Goal: Task Accomplishment & Management: Manage account settings

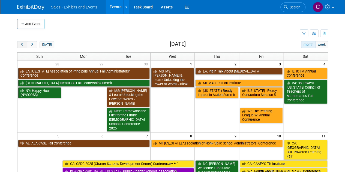
click at [22, 47] on button "prev" at bounding box center [22, 44] width 10 height 7
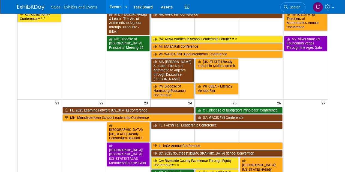
scroll to position [166, 0]
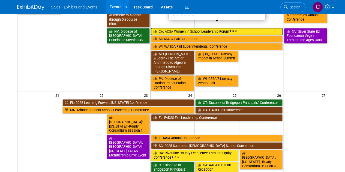
click at [173, 28] on link "CA: ACSA Women in School Leadership Forum" at bounding box center [217, 31] width 132 height 7
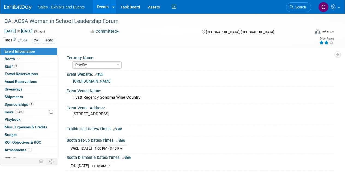
select select "Pacific"
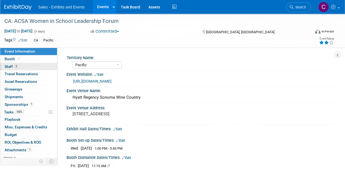
click at [9, 65] on span "Staff 3" at bounding box center [12, 66] width 14 height 4
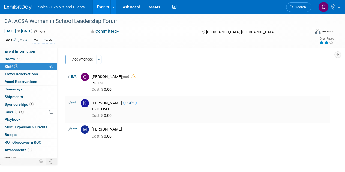
click at [74, 103] on link "Edit" at bounding box center [72, 103] width 9 height 4
select select "b0b1f230-4bea-4c14-bbe9-03ea06dc18c8"
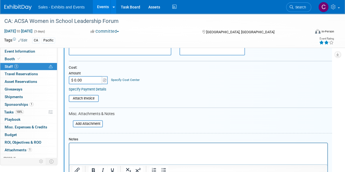
scroll to position [144, 0]
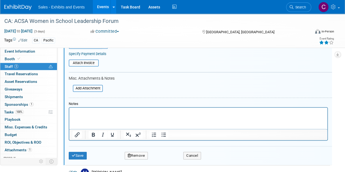
click at [131, 154] on button "Remove" at bounding box center [136, 156] width 23 height 8
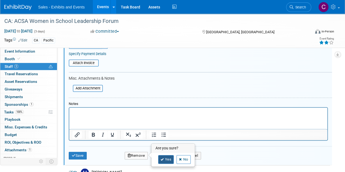
click at [164, 159] on link "Yes" at bounding box center [166, 159] width 16 height 9
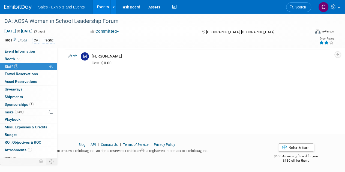
scroll to position [0, 0]
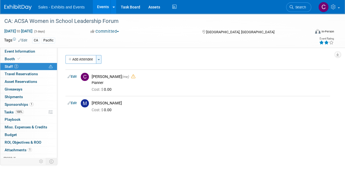
click at [99, 60] on span "button" at bounding box center [99, 59] width 2 height 1
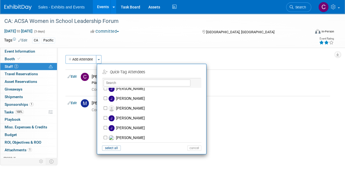
scroll to position [1084, 0]
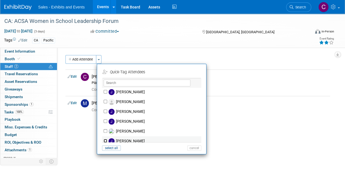
click at [105, 139] on input "[PERSON_NAME]" at bounding box center [106, 141] width 4 height 4
checkbox input "true"
click at [191, 73] on button "Apply" at bounding box center [192, 72] width 17 height 8
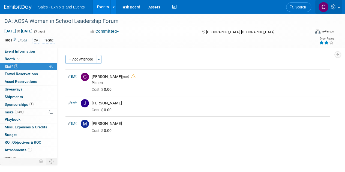
click at [337, 5] on link at bounding box center [328, 7] width 27 height 14
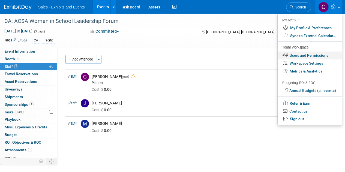
click at [308, 56] on link "Users and Permissions" at bounding box center [309, 55] width 64 height 8
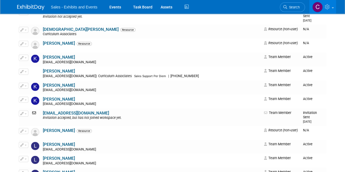
scroll to position [2645, 0]
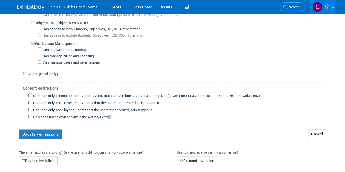
scroll to position [393, 0]
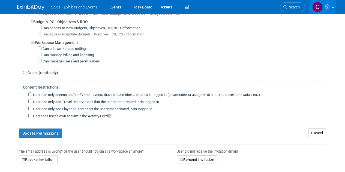
click at [204, 155] on button "Re-send Invitation" at bounding box center [197, 159] width 41 height 9
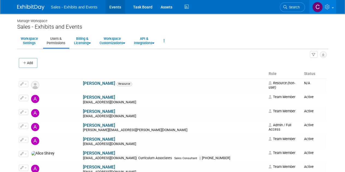
click at [110, 7] on link "Events" at bounding box center [115, 7] width 20 height 14
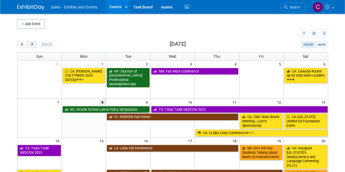
click at [32, 42] on button "next" at bounding box center [32, 44] width 10 height 7
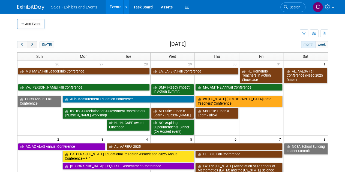
click at [32, 42] on button "next" at bounding box center [32, 44] width 10 height 7
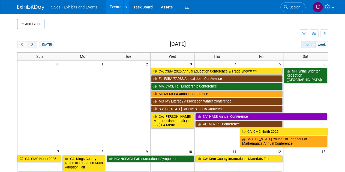
click at [32, 42] on button "next" at bounding box center [32, 44] width 10 height 7
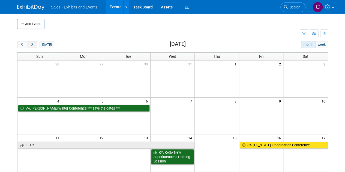
click at [32, 42] on button "next" at bounding box center [32, 44] width 10 height 7
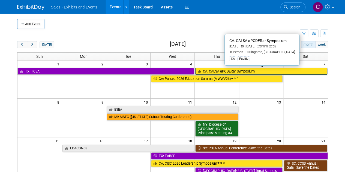
click at [235, 71] on link "CA: CALSA aPODERar Symposium" at bounding box center [261, 71] width 132 height 7
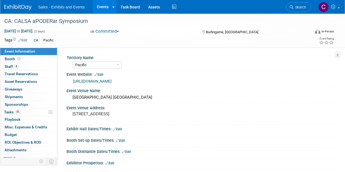
select select "Pacific"
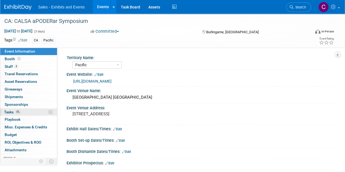
click at [11, 110] on span "Tasks 0%" at bounding box center [12, 112] width 17 height 4
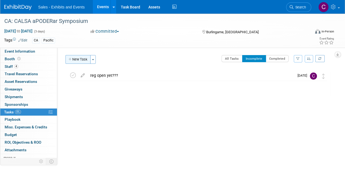
click at [81, 58] on button "New Task" at bounding box center [77, 59] width 25 height 9
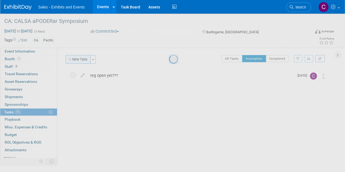
select select "8"
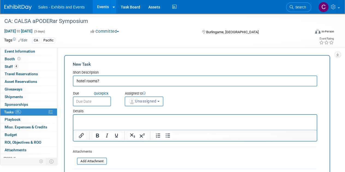
type input "hotel rooms?"
click at [90, 101] on input "text" at bounding box center [92, 101] width 38 height 10
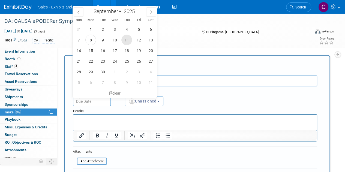
click at [124, 39] on span "11" at bounding box center [126, 40] width 11 height 11
type input "Sep 11, 2025"
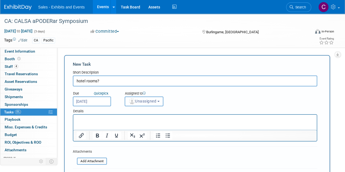
click at [150, 103] on button "Unassigned" at bounding box center [144, 101] width 39 height 10
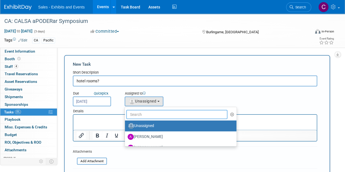
click at [152, 114] on input "text" at bounding box center [176, 114] width 101 height 9
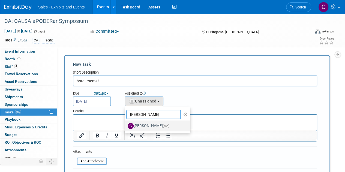
type input "christine"
click at [154, 122] on label "[PERSON_NAME] (me)" at bounding box center [156, 126] width 57 height 9
click at [126, 123] on input "[PERSON_NAME] (me)" at bounding box center [124, 125] width 4 height 4
select select "a9e3834d-668b-4315-a5d4-069993be606a"
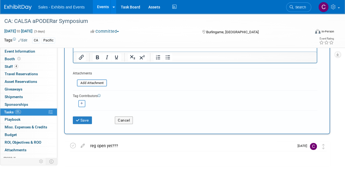
scroll to position [90, 0]
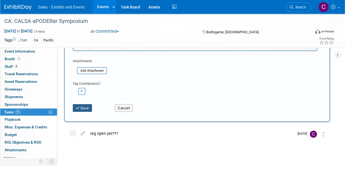
click at [85, 105] on button "Save" at bounding box center [82, 108] width 19 height 8
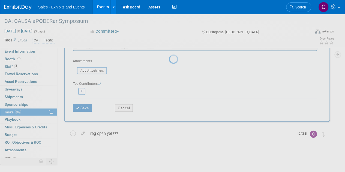
scroll to position [0, 0]
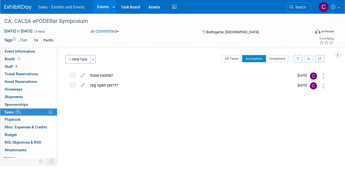
drag, startPoint x: 93, startPoint y: 21, endPoint x: 0, endPoint y: -5, distance: 96.3
click at [0, 0] on html "Sales - Exhibits and Events Events Add Event Bulk Upload Events Shareable Event…" at bounding box center [172, 86] width 345 height 172
click at [4, 22] on div "CA: CALSA aPODERar Symposium" at bounding box center [153, 21] width 303 height 10
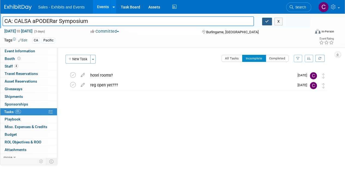
click at [265, 22] on icon "button" at bounding box center [267, 22] width 4 height 4
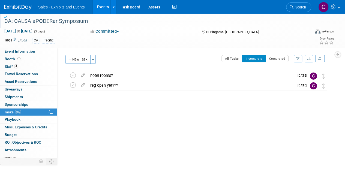
click at [103, 6] on link "Events" at bounding box center [103, 7] width 20 height 14
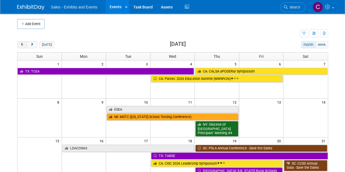
click at [22, 43] on span "prev" at bounding box center [22, 45] width 4 height 4
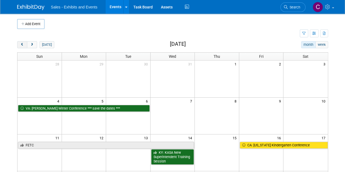
click at [22, 43] on span "prev" at bounding box center [22, 45] width 4 height 4
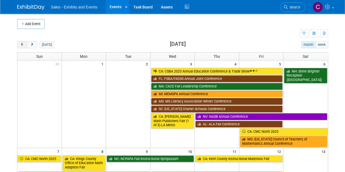
click at [22, 43] on span "prev" at bounding box center [22, 45] width 4 height 4
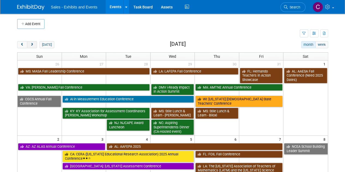
click at [30, 44] on span "next" at bounding box center [32, 45] width 4 height 4
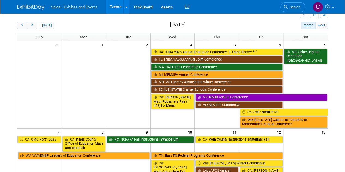
scroll to position [50, 0]
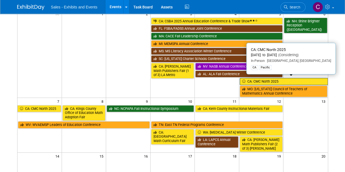
click at [261, 78] on link "CA: CMC North 2025" at bounding box center [283, 81] width 88 height 7
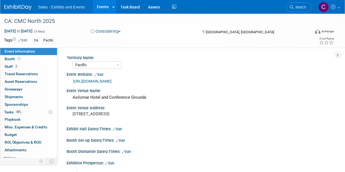
select select "Pacific"
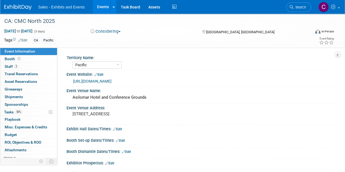
click at [101, 31] on button "Considering" at bounding box center [106, 32] width 34 height 6
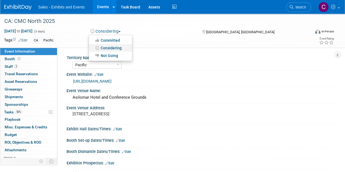
click at [110, 47] on link "Considering" at bounding box center [110, 48] width 43 height 8
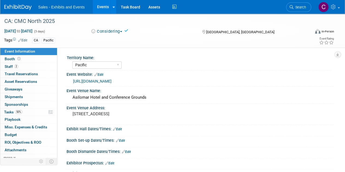
click at [116, 31] on button "Considering" at bounding box center [107, 32] width 36 height 6
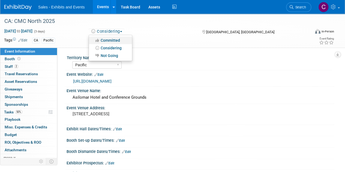
click at [114, 40] on link "Committed" at bounding box center [110, 41] width 43 height 8
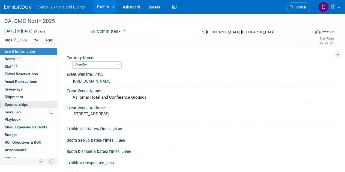
click at [15, 104] on span "Sponsorships 0" at bounding box center [16, 104] width 23 height 4
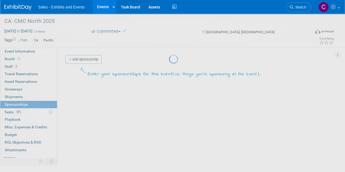
click at [169, 61] on div at bounding box center [173, 86] width 8 height 172
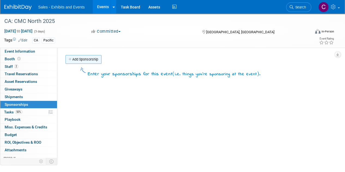
click at [81, 58] on link "Add Sponsorship" at bounding box center [83, 59] width 36 height 9
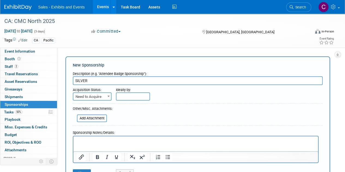
scroll to position [73, 0]
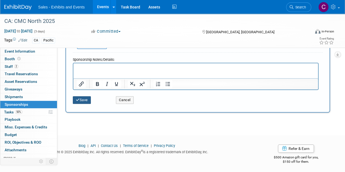
type input "SILVER"
click at [82, 101] on button "Save" at bounding box center [82, 100] width 18 height 8
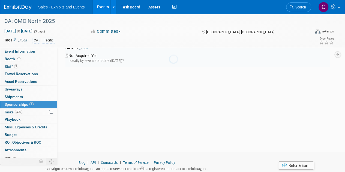
scroll to position [11, 0]
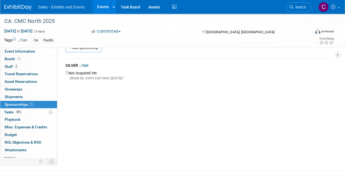
click at [101, 7] on link "Events" at bounding box center [103, 7] width 20 height 14
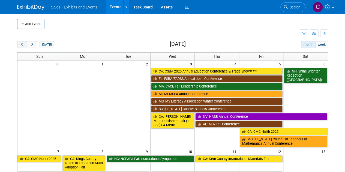
click at [20, 45] on span "prev" at bounding box center [22, 45] width 4 height 4
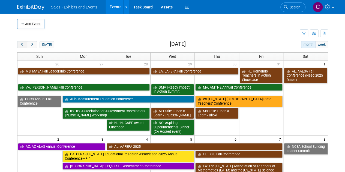
click at [20, 45] on span "prev" at bounding box center [22, 45] width 4 height 4
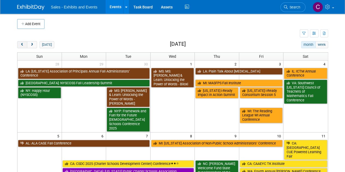
click at [21, 44] on span "prev" at bounding box center [22, 45] width 4 height 4
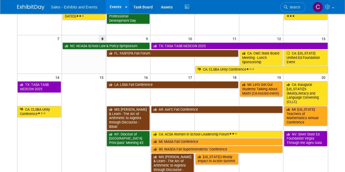
scroll to position [67, 0]
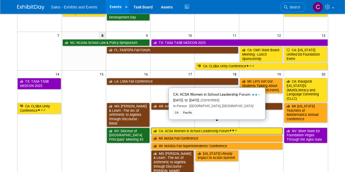
click at [175, 128] on link "CA: ACSA Women in School Leadership Forum" at bounding box center [217, 131] width 132 height 7
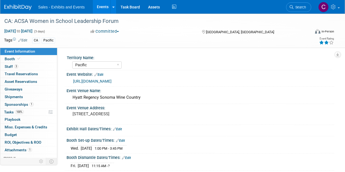
select select "Pacific"
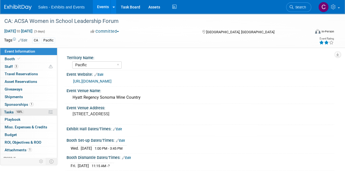
click at [8, 111] on span "Tasks 100%" at bounding box center [14, 112] width 20 height 4
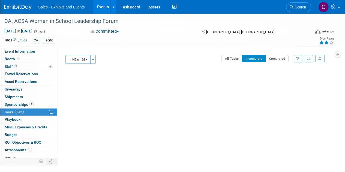
click at [80, 63] on div "New Task Toggle Dropdown Create a new task for this event Copy tasks from anoth…" at bounding box center [81, 61] width 35 height 13
click at [81, 61] on button "New Task" at bounding box center [77, 59] width 25 height 9
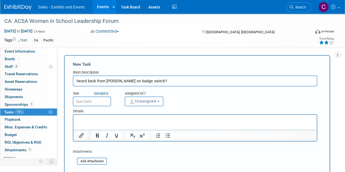
type input "heard back from Kory on badge switch?"
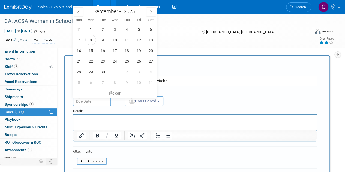
click at [97, 102] on input "text" at bounding box center [92, 101] width 38 height 10
click at [90, 50] on span "15" at bounding box center [90, 50] width 11 height 11
type input "Sep 15, 2025"
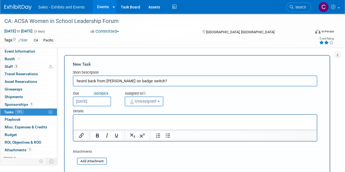
click at [151, 102] on span "Unassigned" at bounding box center [142, 101] width 28 height 4
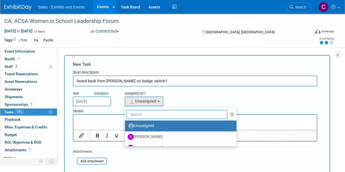
click at [154, 113] on input "text" at bounding box center [176, 114] width 101 height 9
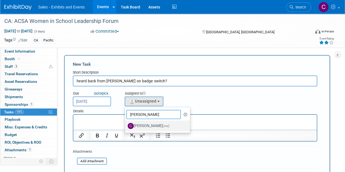
type input "[PERSON_NAME]"
drag, startPoint x: 155, startPoint y: 126, endPoint x: 76, endPoint y: 6, distance: 144.3
click at [155, 126] on label "[PERSON_NAME] (me)" at bounding box center [156, 126] width 57 height 9
click at [126, 126] on input "[PERSON_NAME] (me)" at bounding box center [124, 125] width 4 height 4
select select "a9e3834d-668b-4315-a5d4-069993be606a"
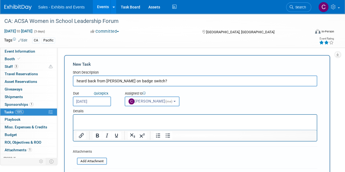
click at [86, 104] on input "Sep 15, 2025" at bounding box center [92, 101] width 38 height 10
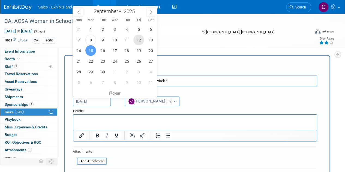
click at [139, 38] on span "12" at bounding box center [138, 40] width 11 height 11
type input "Sep 12, 2025"
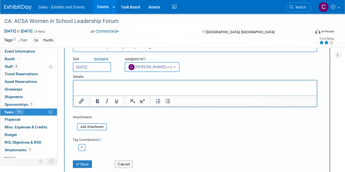
scroll to position [75, 0]
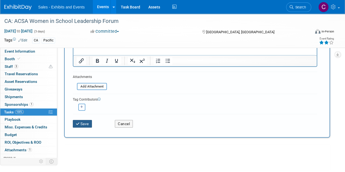
click at [83, 125] on button "Save" at bounding box center [82, 124] width 19 height 8
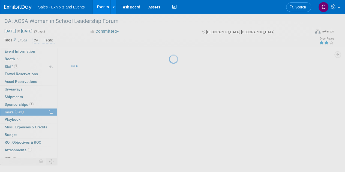
scroll to position [0, 0]
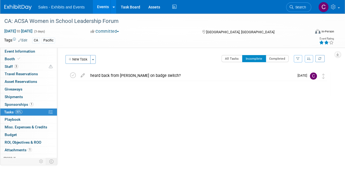
drag, startPoint x: 104, startPoint y: 5, endPoint x: 95, endPoint y: 5, distance: 8.4
click at [104, 5] on link "Events" at bounding box center [103, 7] width 20 height 14
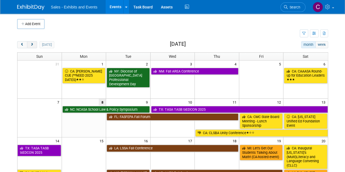
click at [32, 41] on button "next" at bounding box center [32, 44] width 10 height 7
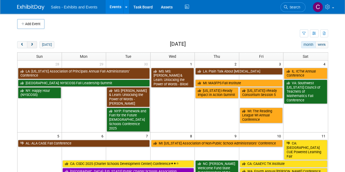
click at [33, 42] on button "next" at bounding box center [32, 44] width 10 height 7
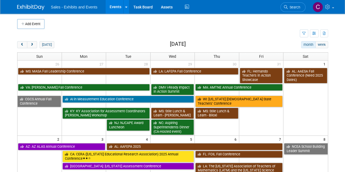
drag, startPoint x: 18, startPoint y: 46, endPoint x: 38, endPoint y: 41, distance: 20.6
click at [19, 46] on button "prev" at bounding box center [22, 44] width 10 height 7
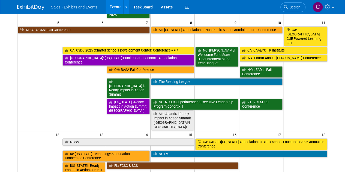
scroll to position [122, 0]
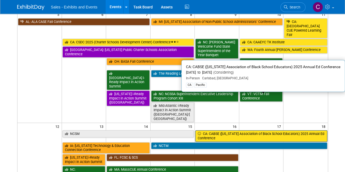
click at [230, 130] on link "CA: CABSE ([US_STATE] Association of Black School Educators) 2025 Annual Ed Con…" at bounding box center [261, 135] width 132 height 11
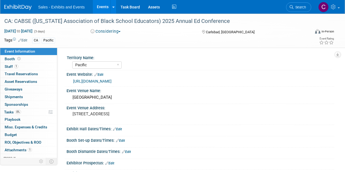
select select "Pacific"
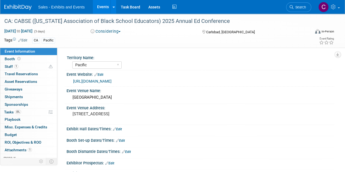
click at [114, 30] on button "Considering" at bounding box center [106, 32] width 34 height 6
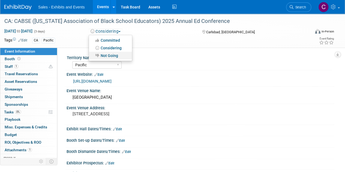
click at [112, 52] on link "Not Going" at bounding box center [110, 56] width 43 height 8
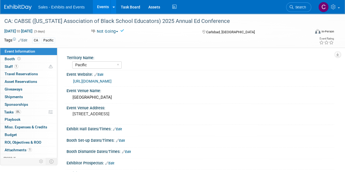
click at [100, 6] on link "Events" at bounding box center [103, 7] width 20 height 14
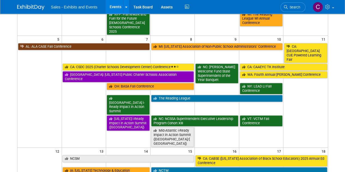
scroll to position [135, 0]
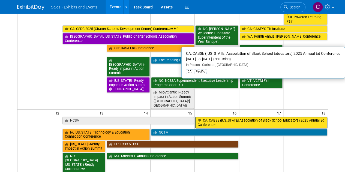
click at [221, 117] on link "CA: CABSE ([US_STATE] Association of Black School Educators) 2025 Annual Ed Con…" at bounding box center [261, 122] width 132 height 11
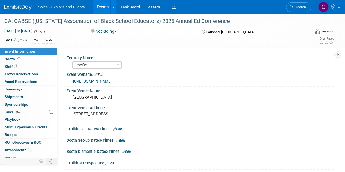
select select "Pacific"
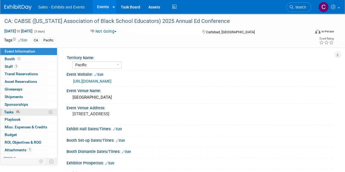
click at [14, 113] on span "Tasks 0%" at bounding box center [12, 112] width 17 height 4
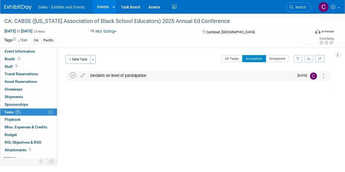
click at [73, 75] on icon at bounding box center [73, 75] width 6 height 6
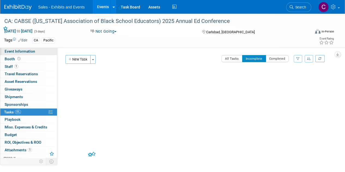
click at [16, 49] on span "Event Information" at bounding box center [20, 51] width 31 height 4
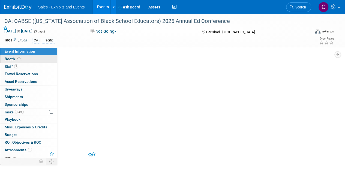
select select "Pacific"
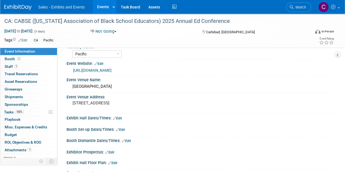
scroll to position [33, 0]
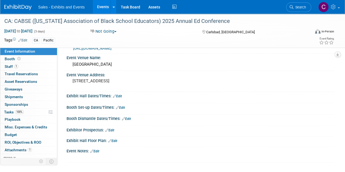
click at [99, 151] on link "Edit" at bounding box center [94, 151] width 9 height 4
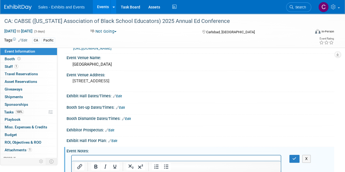
scroll to position [0, 0]
click at [296, 155] on button "button" at bounding box center [294, 159] width 10 height 8
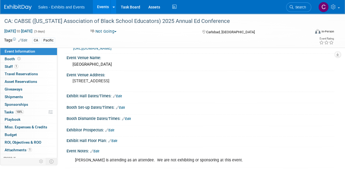
click at [105, 5] on link "Events" at bounding box center [103, 7] width 20 height 14
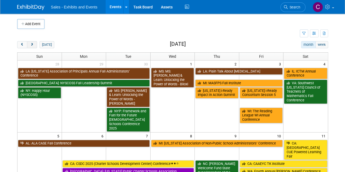
click at [31, 46] on button "next" at bounding box center [32, 44] width 10 height 7
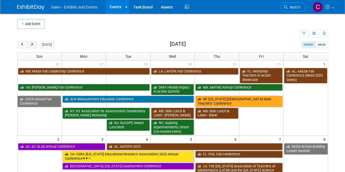
click at [31, 46] on button "next" at bounding box center [32, 44] width 10 height 7
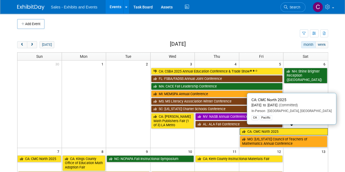
click at [244, 128] on link "CA: CMC North 2025" at bounding box center [283, 131] width 88 height 7
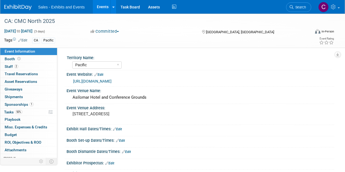
select select "Pacific"
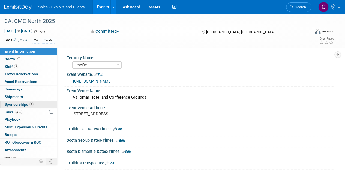
click at [11, 105] on span "Sponsorships 1" at bounding box center [19, 104] width 29 height 4
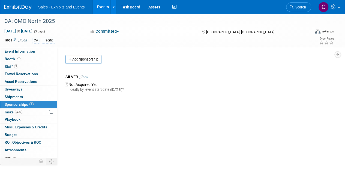
click at [88, 77] on link "Edit" at bounding box center [83, 77] width 9 height 4
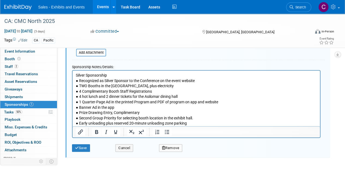
scroll to position [86, 0]
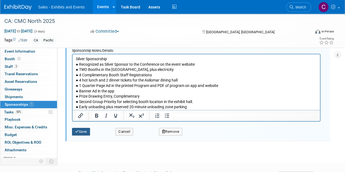
click at [83, 130] on button "Save" at bounding box center [81, 132] width 18 height 8
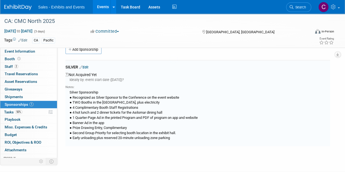
scroll to position [8, 0]
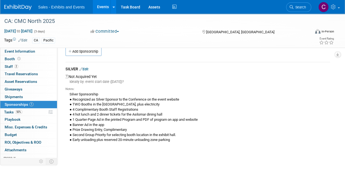
click at [87, 69] on link "Edit" at bounding box center [83, 69] width 9 height 4
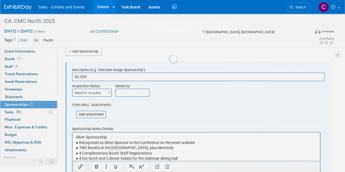
scroll to position [0, 0]
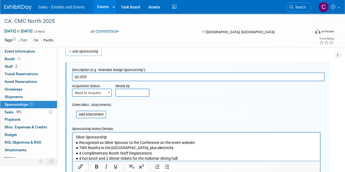
click at [100, 91] on span "Need to Acquire" at bounding box center [91, 93] width 39 height 8
select select "2"
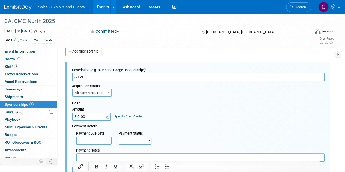
click at [94, 118] on input "$ 0.00" at bounding box center [89, 117] width 34 height 8
type input "$ 4,575.00"
click at [129, 138] on select "Not Paid Yet Partially Paid Paid in Full" at bounding box center [135, 140] width 33 height 8
select select "1"
click at [119, 136] on select "Not Paid Yet Partially Paid Paid in Full" at bounding box center [135, 140] width 33 height 8
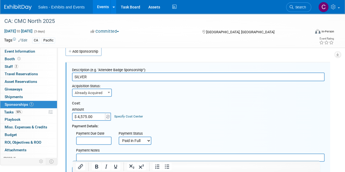
click at [87, 117] on input "$ 4,575.00" at bounding box center [89, 117] width 34 height 8
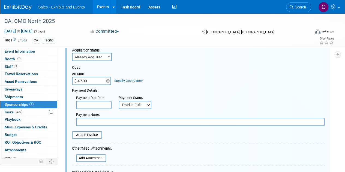
scroll to position [45, 0]
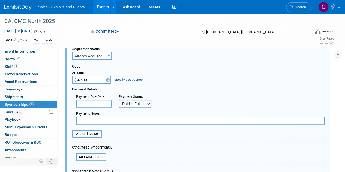
type input "$ 4,500.00"
click at [134, 120] on input "text" at bounding box center [200, 121] width 248 height 8
type input "amex"
click at [92, 135] on input "file" at bounding box center [69, 133] width 65 height 7
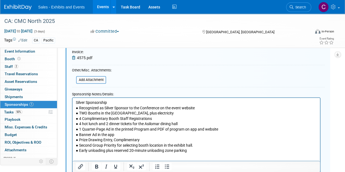
scroll to position [207, 0]
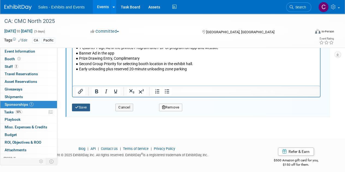
click at [82, 106] on button "Save" at bounding box center [81, 108] width 18 height 8
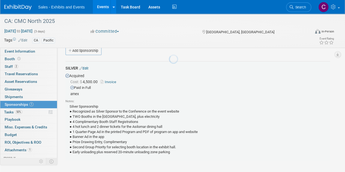
scroll to position [8, 0]
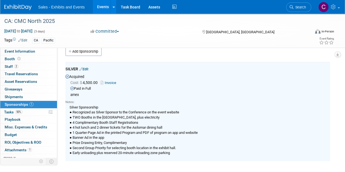
click at [10, 110] on span "Tasks 50%" at bounding box center [13, 112] width 18 height 4
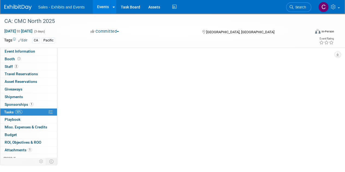
scroll to position [0, 0]
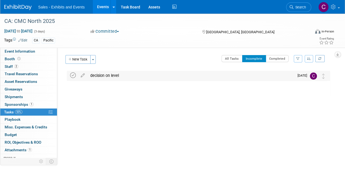
click at [74, 73] on icon at bounding box center [73, 75] width 6 height 6
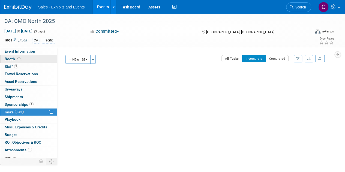
click at [10, 60] on span "Booth" at bounding box center [13, 59] width 17 height 4
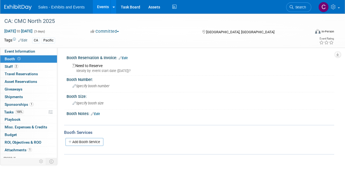
click at [124, 56] on link "Edit" at bounding box center [123, 58] width 9 height 4
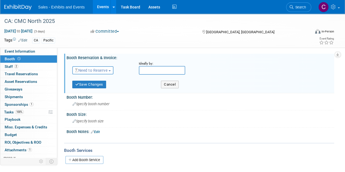
click at [102, 72] on span "Need to Reserve" at bounding box center [91, 70] width 32 height 4
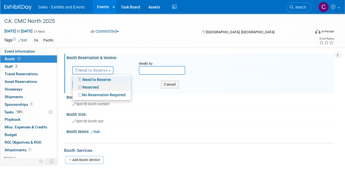
click at [98, 88] on link "Reserved" at bounding box center [101, 87] width 58 height 8
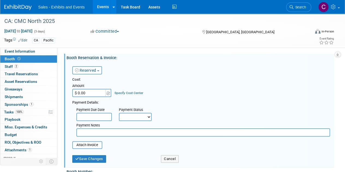
click at [89, 93] on input "$ 0.00" at bounding box center [89, 93] width 34 height 8
click at [94, 72] on link "Reserved" at bounding box center [85, 70] width 21 height 4
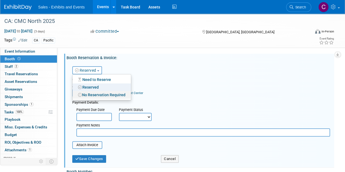
click at [93, 92] on link "No Reservation Required" at bounding box center [101, 95] width 58 height 8
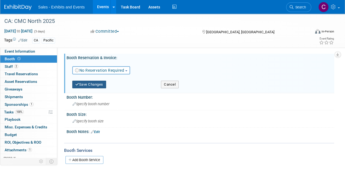
click at [93, 85] on button "Save Changes" at bounding box center [89, 85] width 34 height 8
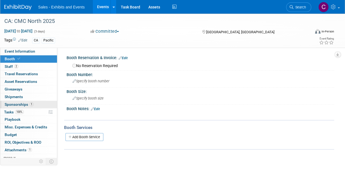
click at [18, 105] on span "Sponsorships 1" at bounding box center [19, 104] width 29 height 4
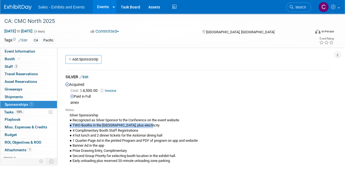
drag, startPoint x: 146, startPoint y: 126, endPoint x: 68, endPoint y: 125, distance: 77.6
click at [68, 125] on div "Silver Sponsorship ● Recognized as Silver Sponsor to the Conference on the even…" at bounding box center [197, 137] width 264 height 51
copy div "● TWO Booths in the [GEOGRAPHIC_DATA], plus electricity"
click at [11, 58] on span "Booth" at bounding box center [13, 59] width 17 height 4
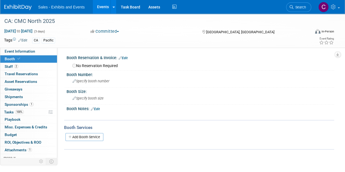
click at [98, 109] on link "Edit" at bounding box center [95, 109] width 9 height 4
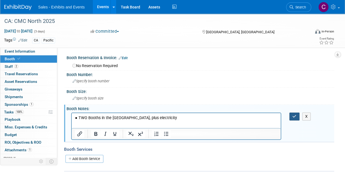
click at [293, 114] on icon "button" at bounding box center [294, 116] width 4 height 4
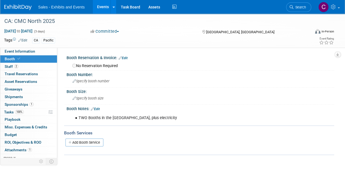
click at [174, 114] on div "● TWO Booths in the [GEOGRAPHIC_DATA], plus electricity" at bounding box center [176, 118] width 210 height 11
click at [162, 120] on div "● TWO Booths in the [GEOGRAPHIC_DATA], plus electricity" at bounding box center [176, 118] width 210 height 11
click at [100, 109] on link "Edit" at bounding box center [95, 109] width 9 height 4
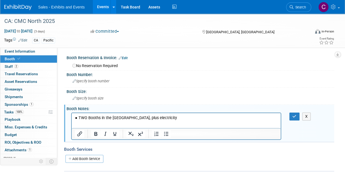
click at [180, 119] on p "● TWO Booths in the [GEOGRAPHIC_DATA], plus electricity" at bounding box center [176, 117] width 202 height 5
click at [290, 114] on button "button" at bounding box center [294, 117] width 10 height 8
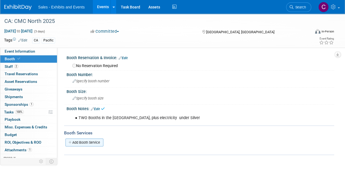
click at [87, 141] on link "Add Booth Service" at bounding box center [84, 142] width 38 height 8
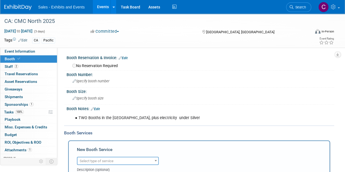
scroll to position [46, 0]
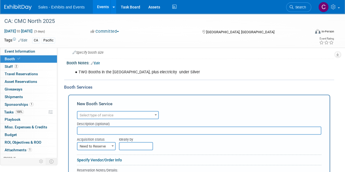
click at [137, 112] on span "Select type of service" at bounding box center [117, 115] width 81 height 8
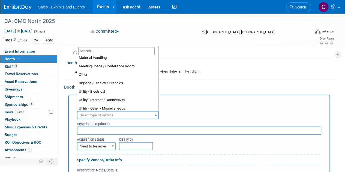
scroll to position [130, 0]
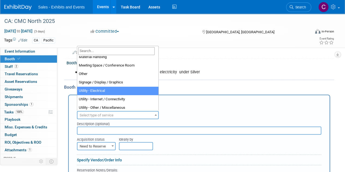
select select "8"
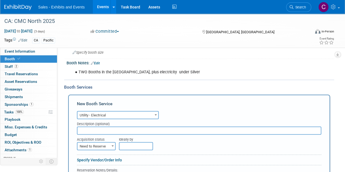
click at [98, 148] on span "Need to Reserve" at bounding box center [96, 146] width 38 height 8
select select "2"
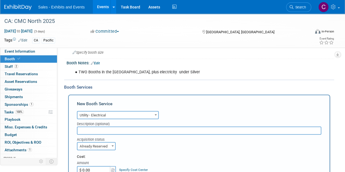
click at [91, 170] on input "$ 0.00" at bounding box center [94, 170] width 34 height 8
type input "$ 75.00"
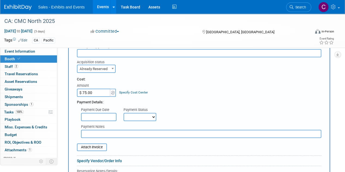
scroll to position [129, 0]
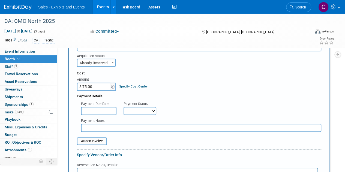
click at [144, 113] on select "Not Paid Yet Partially Paid Paid in Full" at bounding box center [139, 111] width 33 height 8
select select "1"
click at [123, 107] on select "Not Paid Yet Partially Paid Paid in Full" at bounding box center [139, 111] width 33 height 8
click at [88, 140] on input "file" at bounding box center [73, 141] width 65 height 7
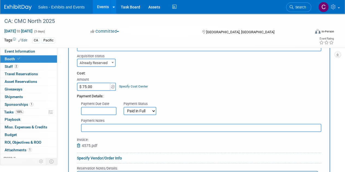
click at [122, 129] on input "text" at bounding box center [201, 128] width 240 height 8
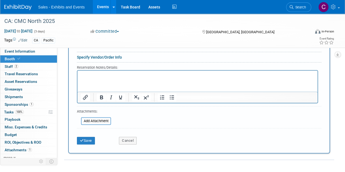
scroll to position [276, 0]
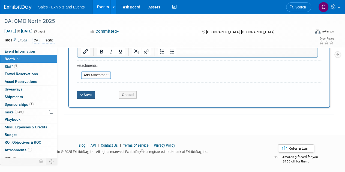
type input "amex"
click at [90, 95] on button "Save" at bounding box center [86, 95] width 18 height 8
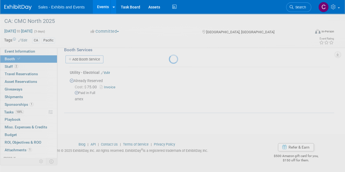
scroll to position [82, 0]
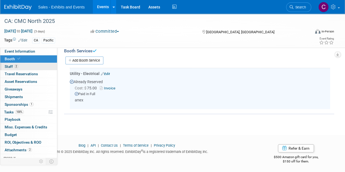
click at [8, 65] on span "Staff 2" at bounding box center [12, 66] width 14 height 4
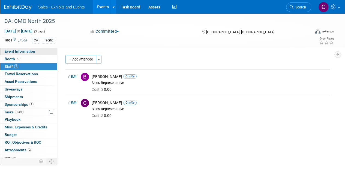
click at [18, 53] on span "Event Information" at bounding box center [20, 51] width 31 height 4
select select "Pacific"
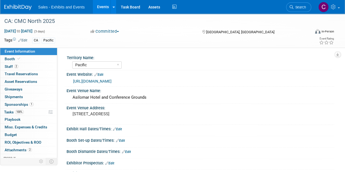
click at [102, 5] on link "Events" at bounding box center [103, 7] width 20 height 14
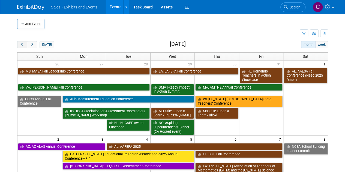
click at [20, 45] on button "prev" at bounding box center [22, 44] width 10 height 7
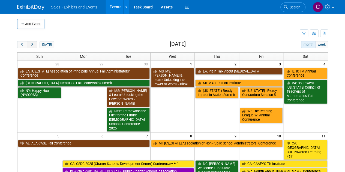
click at [30, 47] on button "next" at bounding box center [32, 44] width 10 height 7
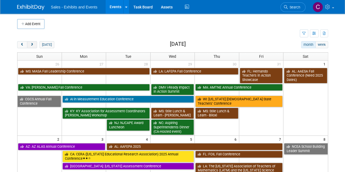
click at [30, 47] on button "next" at bounding box center [32, 44] width 10 height 7
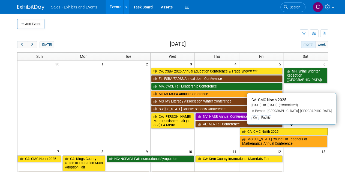
click at [266, 129] on link "CA: CMC North 2025" at bounding box center [283, 131] width 88 height 7
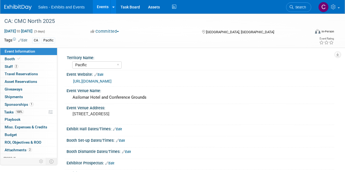
select select "Pacific"
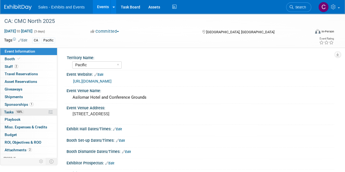
click at [7, 111] on span "Tasks 100%" at bounding box center [14, 112] width 20 height 4
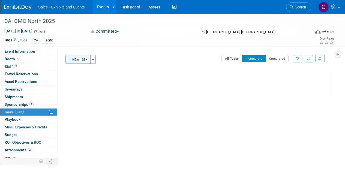
click at [83, 59] on button "New Task" at bounding box center [77, 59] width 25 height 9
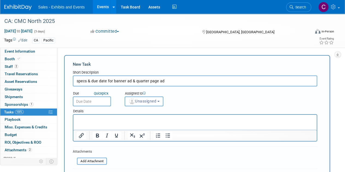
type input "specs & due date for banner ad & quarter page ad"
click at [95, 102] on input "text" at bounding box center [92, 101] width 38 height 10
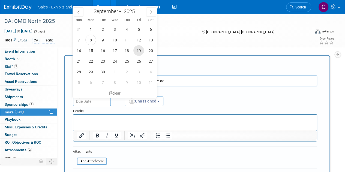
click at [137, 50] on span "19" at bounding box center [138, 50] width 11 height 11
type input "[DATE]"
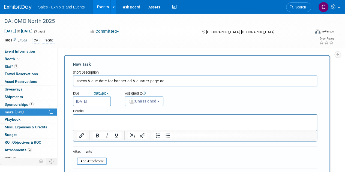
click at [150, 102] on span "Unassigned" at bounding box center [142, 101] width 28 height 4
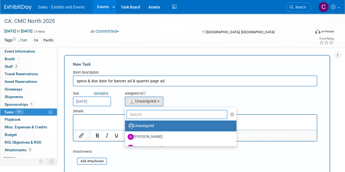
click at [152, 114] on input "text" at bounding box center [176, 114] width 101 height 9
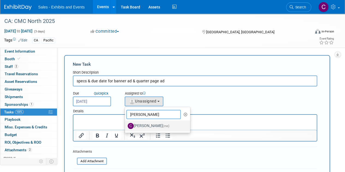
type input "[PERSON_NAME]"
click at [163, 126] on span "(me)" at bounding box center [166, 126] width 7 height 4
click at [126, 126] on input "[PERSON_NAME] (me)" at bounding box center [124, 125] width 4 height 4
select select "a9e3834d-668b-4315-a5d4-069993be606a"
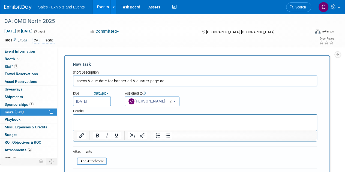
scroll to position [60, 0]
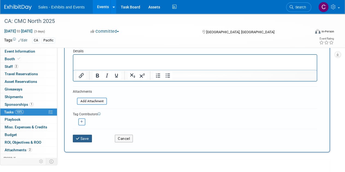
click at [84, 140] on button "Save" at bounding box center [82, 139] width 19 height 8
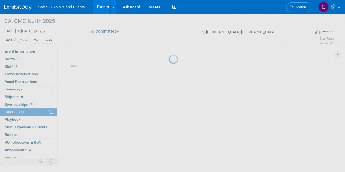
scroll to position [0, 0]
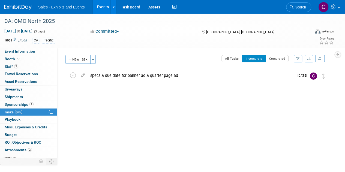
click at [107, 6] on link "Events" at bounding box center [103, 7] width 20 height 14
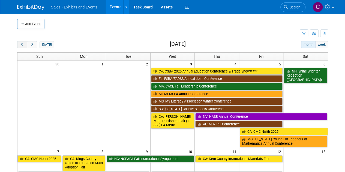
click at [23, 43] on span "prev" at bounding box center [22, 45] width 4 height 4
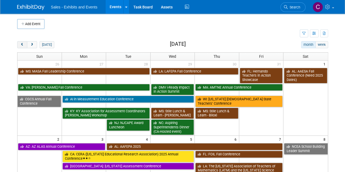
click at [23, 43] on span "prev" at bounding box center [22, 45] width 4 height 4
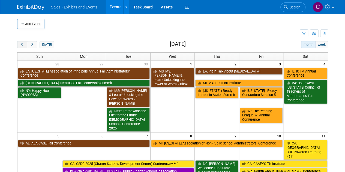
click at [23, 43] on span "prev" at bounding box center [22, 45] width 4 height 4
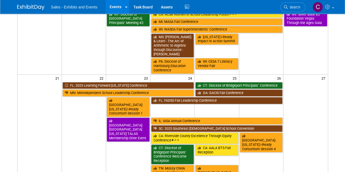
scroll to position [236, 0]
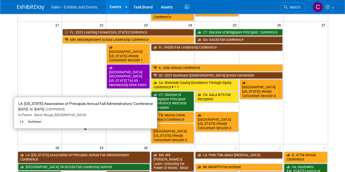
click at [61, 151] on link "LA: Louisiana Association of Principals Annual Fall Administrators’ Conference" at bounding box center [84, 156] width 132 height 11
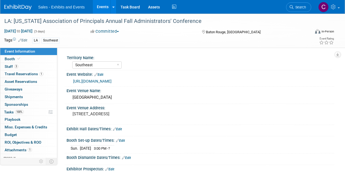
select select "Southeast"
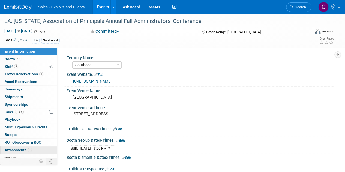
click at [21, 150] on span "Attachments 1" at bounding box center [18, 150] width 27 height 4
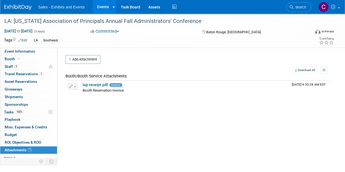
click at [84, 54] on div "Territory Name: Atlantic Southeast Central Southwest Pacific Mountain National …" at bounding box center [195, 104] width 277 height 113
click at [84, 60] on button "Add Attachment" at bounding box center [82, 59] width 35 height 9
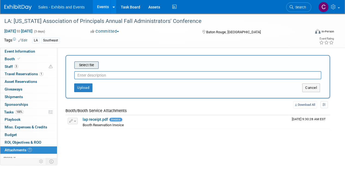
click at [86, 65] on input "file" at bounding box center [65, 65] width 65 height 7
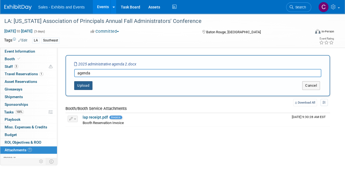
type input "agenda"
click at [86, 84] on button "Upload" at bounding box center [83, 85] width 18 height 9
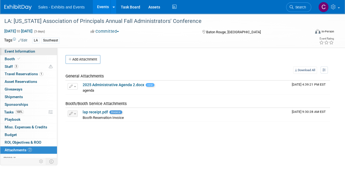
click at [20, 51] on span "Event Information" at bounding box center [20, 51] width 31 height 4
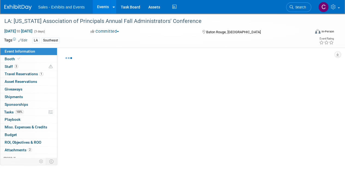
select select "Southeast"
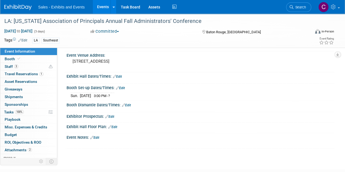
scroll to position [54, 0]
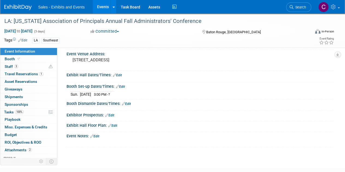
click at [123, 86] on link "Edit" at bounding box center [120, 87] width 9 height 4
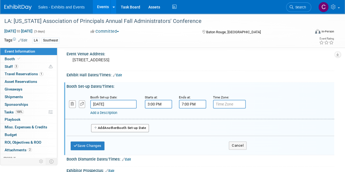
click at [192, 105] on input "7:00 PM" at bounding box center [192, 104] width 27 height 9
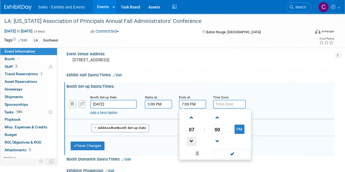
click at [192, 138] on span at bounding box center [192, 141] width 10 height 10
click at [217, 129] on span "00" at bounding box center [217, 129] width 10 height 10
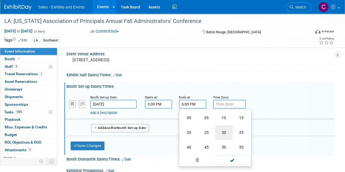
click at [217, 129] on td "30" at bounding box center [223, 132] width 17 height 15
type input "6:30 PM"
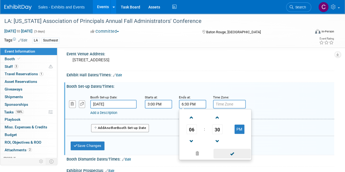
click at [225, 150] on span at bounding box center [231, 154] width 37 height 10
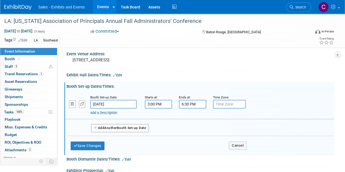
click at [107, 111] on link "Add a Description" at bounding box center [103, 113] width 27 height 4
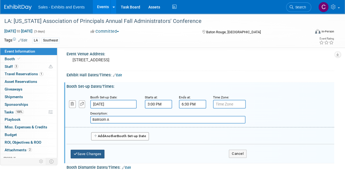
type input "Ballroom A"
click at [104, 154] on button "Save Changes" at bounding box center [88, 154] width 34 height 9
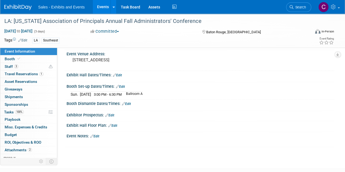
click at [119, 86] on icon at bounding box center [117, 87] width 3 height 4
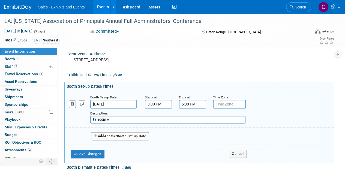
click at [107, 138] on button "Add Another Booth Set-up Date" at bounding box center [120, 136] width 58 height 8
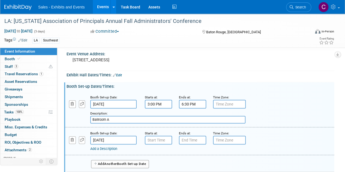
type input "7:00 AM"
click at [149, 141] on input "7:00 AM" at bounding box center [158, 140] width 27 height 9
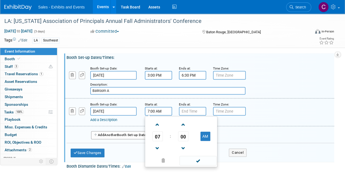
scroll to position [106, 0]
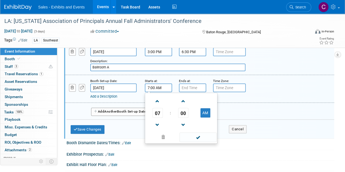
drag, startPoint x: 193, startPoint y: 137, endPoint x: 195, endPoint y: 128, distance: 9.3
click at [194, 137] on span at bounding box center [197, 137] width 37 height 10
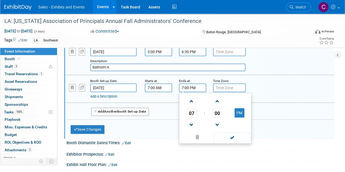
click at [193, 89] on input "7:00 PM" at bounding box center [192, 87] width 27 height 9
click at [192, 102] on span at bounding box center [192, 101] width 10 height 10
click at [237, 113] on button "PM" at bounding box center [239, 112] width 10 height 9
type input "9:00 AM"
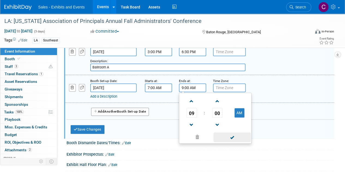
click at [233, 133] on span at bounding box center [231, 137] width 37 height 10
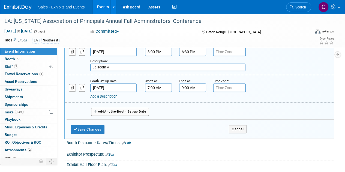
click at [95, 97] on link "Add a Description" at bounding box center [103, 96] width 27 height 4
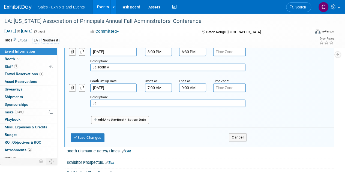
type input "B"
drag, startPoint x: 114, startPoint y: 68, endPoint x: 0, endPoint y: 50, distance: 115.2
click at [16, 52] on div "Event Information Event Info Booth Booth 3 Staff 3 Staff 1 Travel Reservations …" at bounding box center [172, 50] width 345 height 287
click at [86, 138] on button "Save Changes" at bounding box center [88, 137] width 34 height 9
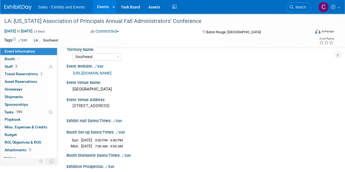
scroll to position [5, 0]
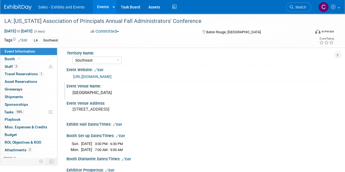
click at [158, 91] on div "L'auberge Casino Hotel & Event Center" at bounding box center [200, 93] width 259 height 8
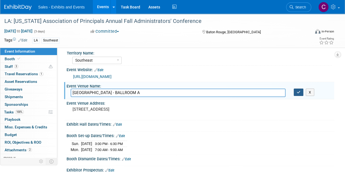
type input "L'auberge Casino Hotel & Event Center - BALLROOM A"
click at [298, 91] on icon "button" at bounding box center [298, 92] width 4 height 4
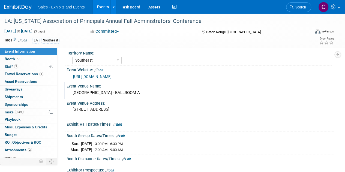
click at [118, 124] on link "Edit" at bounding box center [117, 125] width 9 height 4
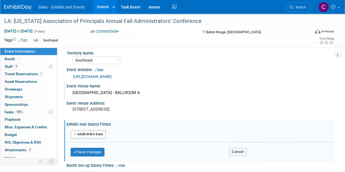
click at [93, 133] on button "Add Another Exhibit Date" at bounding box center [88, 134] width 35 height 8
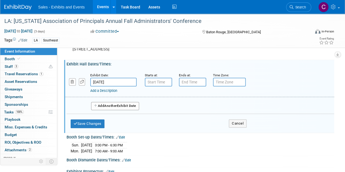
scroll to position [67, 0]
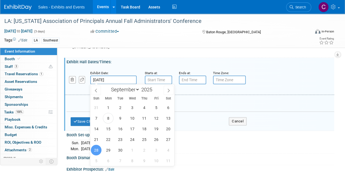
click at [122, 80] on input "Sep 28, 2025" at bounding box center [113, 79] width 46 height 9
click at [108, 150] on span "29" at bounding box center [108, 150] width 11 height 11
type input "Sep 29, 2025"
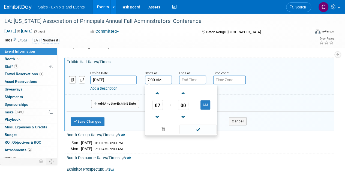
click at [155, 81] on input "7:00 AM" at bounding box center [158, 79] width 27 height 9
click at [158, 105] on span "07" at bounding box center [157, 105] width 10 height 10
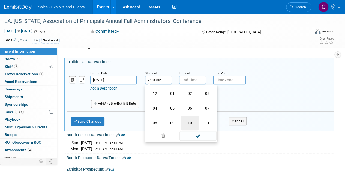
click at [189, 120] on td "10" at bounding box center [189, 123] width 17 height 15
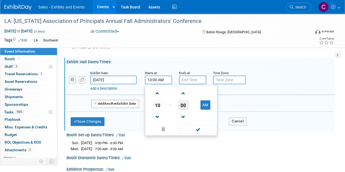
click at [181, 104] on span "00" at bounding box center [183, 105] width 10 height 10
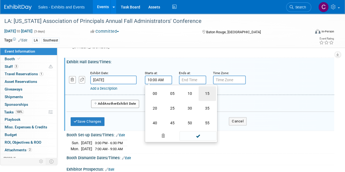
click at [203, 93] on td "15" at bounding box center [206, 93] width 17 height 15
type input "10:15 AM"
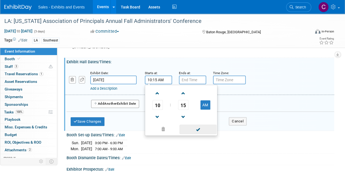
click at [197, 129] on span at bounding box center [197, 130] width 37 height 10
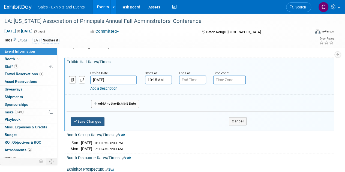
click at [89, 119] on button "Save Changes" at bounding box center [88, 121] width 34 height 9
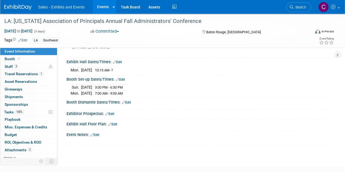
click at [120, 61] on link "Edit" at bounding box center [117, 62] width 9 height 4
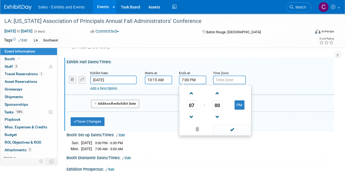
click at [187, 80] on input "7:00 PM" at bounding box center [192, 79] width 27 height 9
click at [191, 116] on span at bounding box center [192, 117] width 10 height 10
type input "4:00 PM"
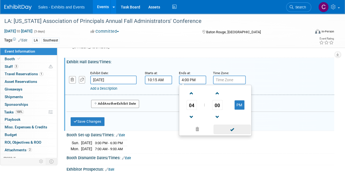
click at [236, 129] on span at bounding box center [231, 130] width 37 height 10
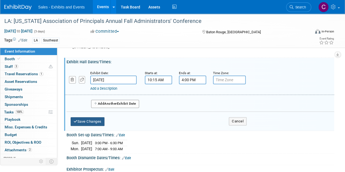
click at [93, 124] on button "Save Changes" at bounding box center [88, 121] width 34 height 9
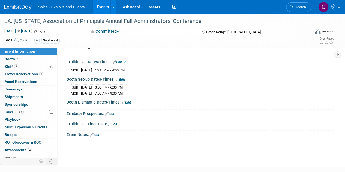
click at [130, 101] on link "Edit" at bounding box center [126, 103] width 9 height 4
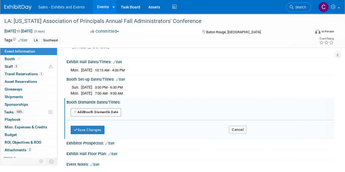
click at [86, 110] on button "Add Another Booth Dismantle Date" at bounding box center [96, 112] width 50 height 8
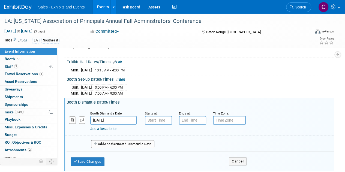
click at [123, 120] on input "Sep 30, 2025" at bounding box center [113, 120] width 46 height 9
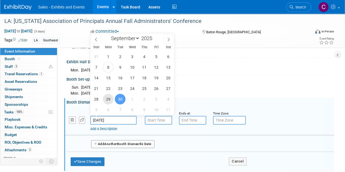
click at [112, 99] on span "29" at bounding box center [108, 99] width 11 height 11
type input "Sep 29, 2025"
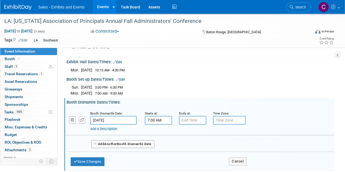
click at [156, 119] on input "7:00 AM" at bounding box center [158, 120] width 27 height 9
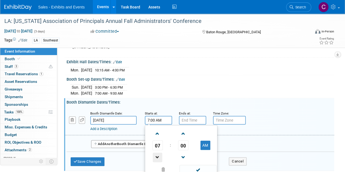
click at [160, 153] on span at bounding box center [158, 158] width 10 height 10
click at [201, 148] on button "AM" at bounding box center [205, 145] width 10 height 9
type input "4:00 PM"
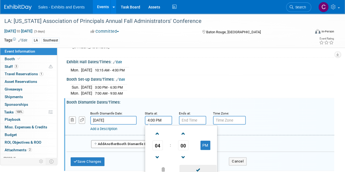
click at [195, 170] on span at bounding box center [197, 170] width 37 height 10
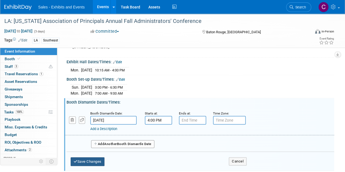
click at [100, 163] on button "Save Changes" at bounding box center [88, 161] width 34 height 9
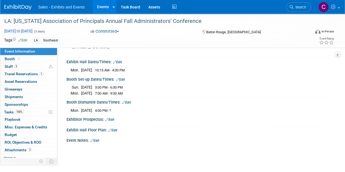
click at [33, 32] on span "Sep 28, 2025 to Sep 30, 2025" at bounding box center [18, 31] width 29 height 5
select select "8"
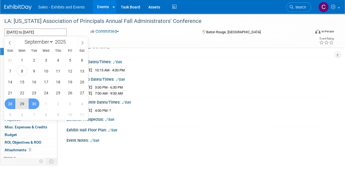
click at [13, 103] on span "28" at bounding box center [10, 103] width 11 height 11
type input "Sep 28, 2025"
click at [19, 103] on span "29" at bounding box center [22, 103] width 11 height 11
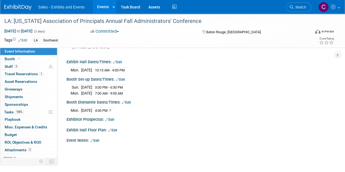
click at [271, 113] on div "Booth Dismantle Dates/Times: Edit Mon. Sep 29, 2025 4:00 PM - ? Save Changes Ca…" at bounding box center [199, 106] width 270 height 17
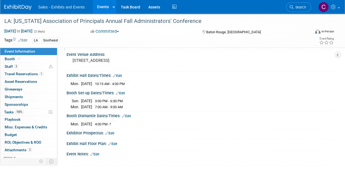
scroll to position [52, 0]
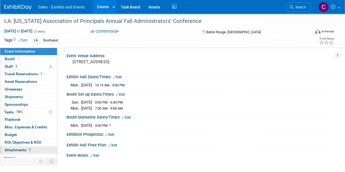
click at [16, 149] on span "Attachments 2" at bounding box center [18, 150] width 27 height 4
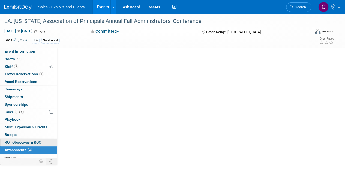
scroll to position [0, 0]
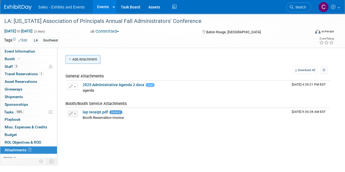
click at [75, 56] on button "Add Attachment" at bounding box center [82, 59] width 35 height 9
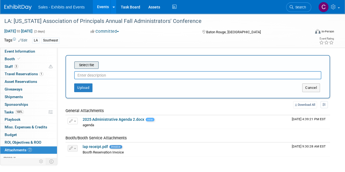
click at [90, 68] on input "file" at bounding box center [65, 65] width 65 height 7
drag, startPoint x: 313, startPoint y: 88, endPoint x: 293, endPoint y: 83, distance: 20.7
click at [313, 88] on button "Cancel" at bounding box center [311, 87] width 18 height 9
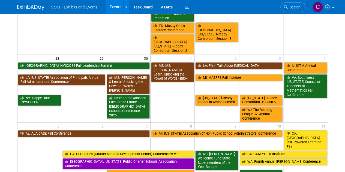
scroll to position [254, 0]
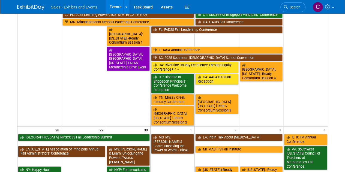
click at [62, 145] on td "LA: [US_STATE] Association of Principals Annual Fall Administrators’ Conference" at bounding box center [61, 155] width 89 height 20
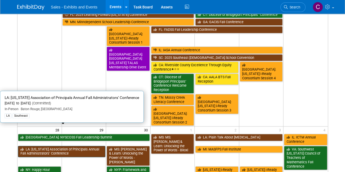
click at [59, 146] on link "LA: Louisiana Association of Principals Annual Fall Administrators’ Conference" at bounding box center [61, 151] width 87 height 11
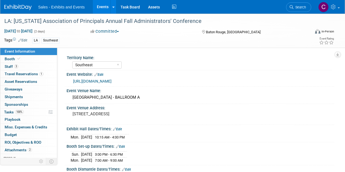
select select "Southeast"
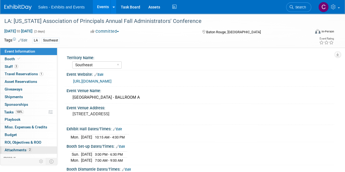
click at [17, 148] on span "Attachments 2" at bounding box center [18, 150] width 27 height 4
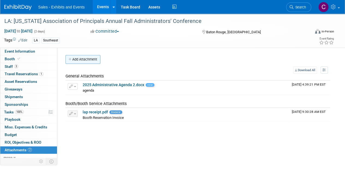
click at [81, 61] on button "Add Attachment" at bounding box center [82, 59] width 35 height 9
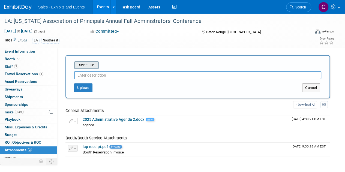
click at [83, 65] on input "file" at bounding box center [65, 65] width 65 height 7
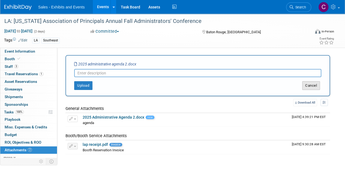
click at [310, 82] on button "Cancel" at bounding box center [311, 85] width 18 height 9
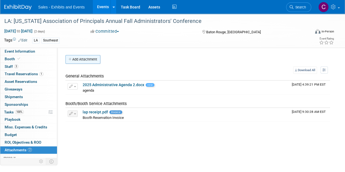
click at [78, 55] on button "Add Attachment" at bounding box center [82, 59] width 35 height 9
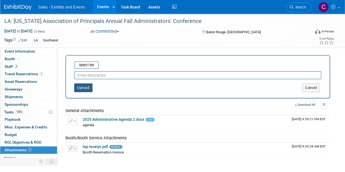
click at [82, 84] on button "Upload" at bounding box center [83, 87] width 18 height 9
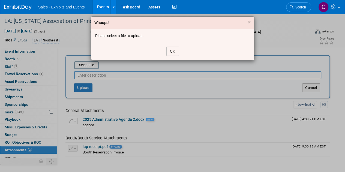
click at [174, 52] on button "OK" at bounding box center [172, 51] width 13 height 9
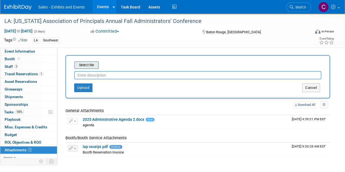
click at [93, 65] on input "file" at bounding box center [65, 65] width 65 height 7
click at [87, 62] on input "file" at bounding box center [65, 65] width 65 height 7
click at [90, 60] on div "Select file This is an invoice Upload Cancel" at bounding box center [197, 76] width 264 height 43
click at [89, 65] on input "file" at bounding box center [65, 65] width 65 height 7
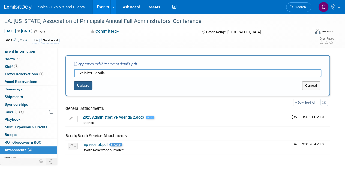
type input "Exhibitor Details"
click at [87, 84] on button "Upload" at bounding box center [83, 85] width 18 height 9
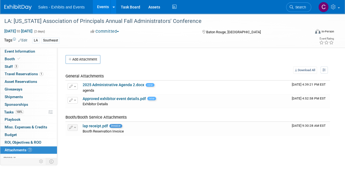
drag, startPoint x: 98, startPoint y: 9, endPoint x: 98, endPoint y: 14, distance: 5.2
click at [98, 9] on link "Events" at bounding box center [103, 7] width 20 height 14
